Goal: Information Seeking & Learning: Learn about a topic

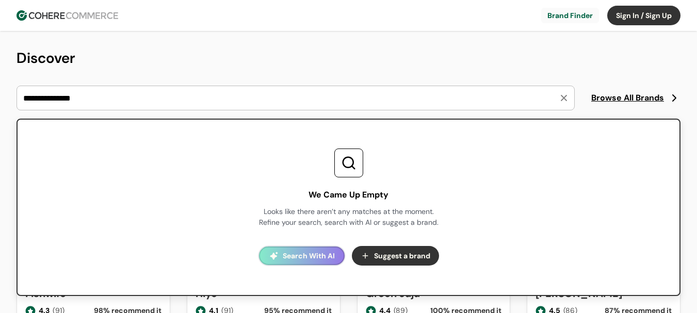
type input "**********"
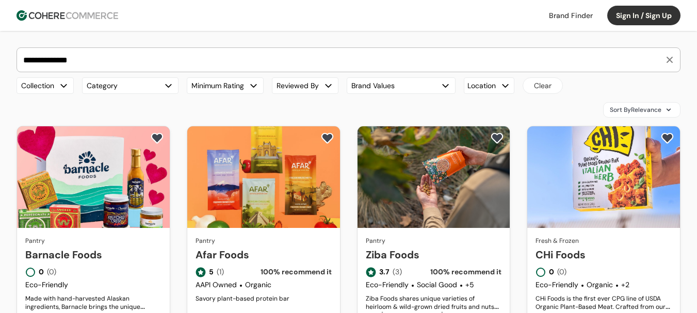
click at [127, 247] on link "Barnacle Foods" at bounding box center [93, 254] width 136 height 15
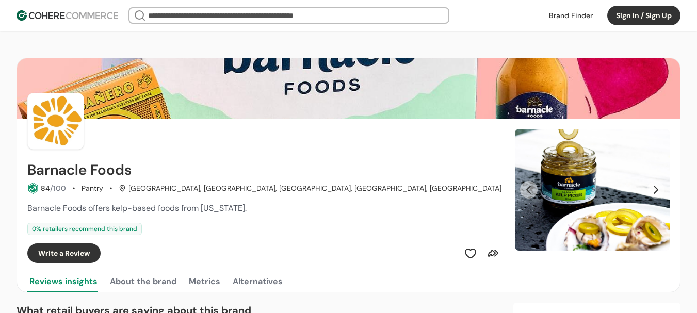
click at [657, 190] on button "Next Slide" at bounding box center [656, 190] width 18 height 18
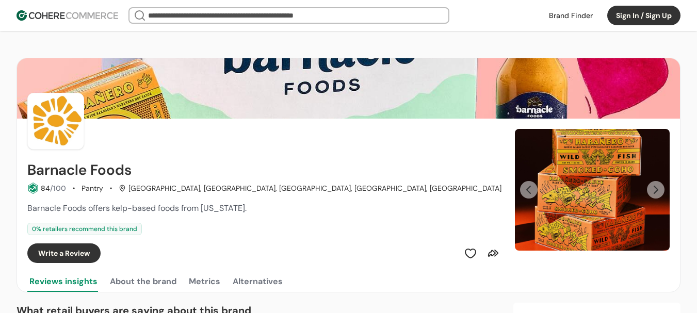
click at [657, 190] on button "Next Slide" at bounding box center [656, 190] width 18 height 18
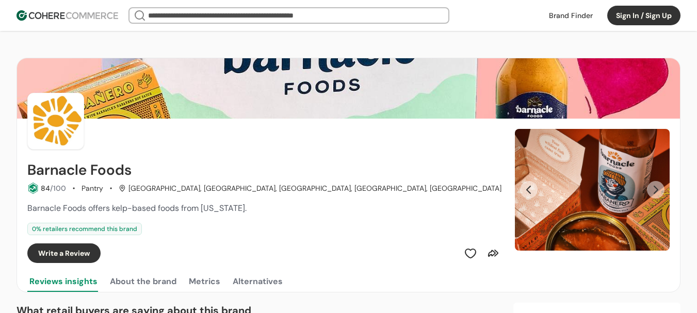
click at [657, 190] on button "Next Slide" at bounding box center [656, 190] width 18 height 18
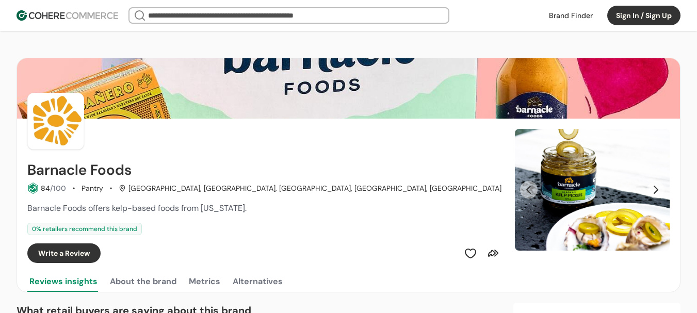
click at [657, 190] on button "Next Slide" at bounding box center [656, 190] width 18 height 18
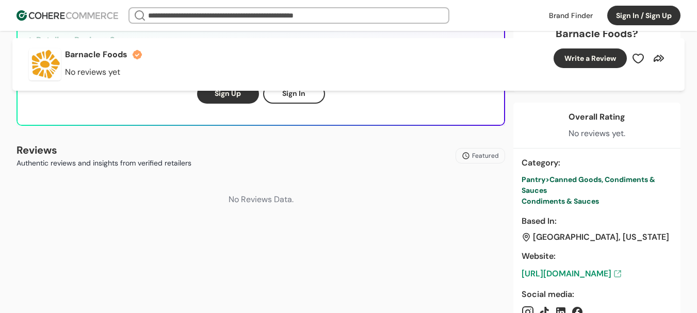
scroll to position [413, 0]
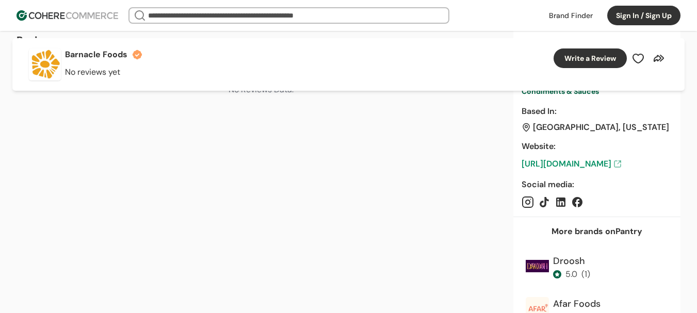
click at [615, 161] on link "https://www.barnaclefoods.com" at bounding box center [596, 164] width 151 height 12
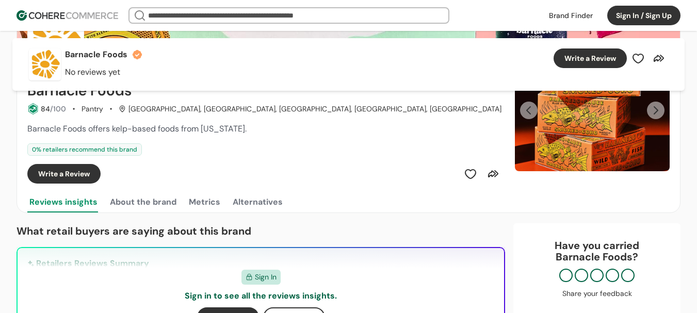
scroll to position [0, 0]
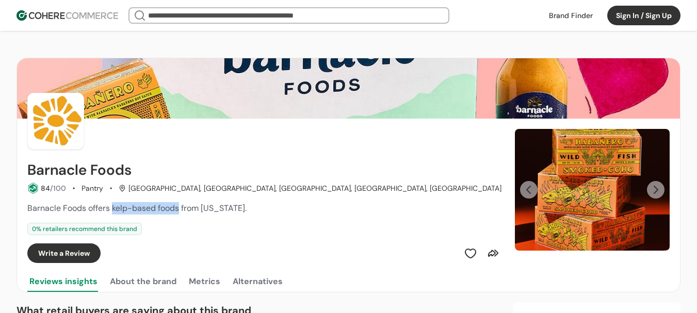
drag, startPoint x: 115, startPoint y: 207, endPoint x: 178, endPoint y: 206, distance: 63.4
click at [178, 206] on span "Barnacle Foods offers kelp-based foods from Alaska." at bounding box center [136, 208] width 219 height 11
copy span "kelp-based foods"
